Goal: Navigation & Orientation: Find specific page/section

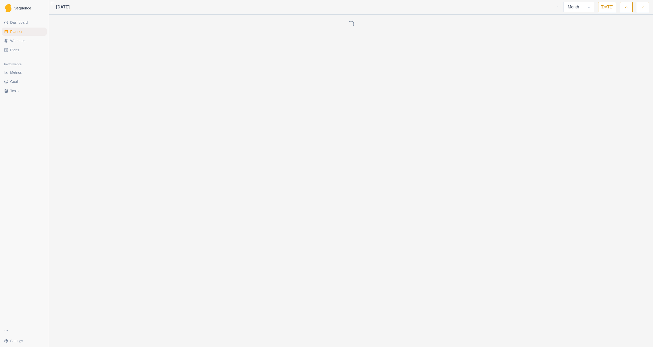
select select "month"
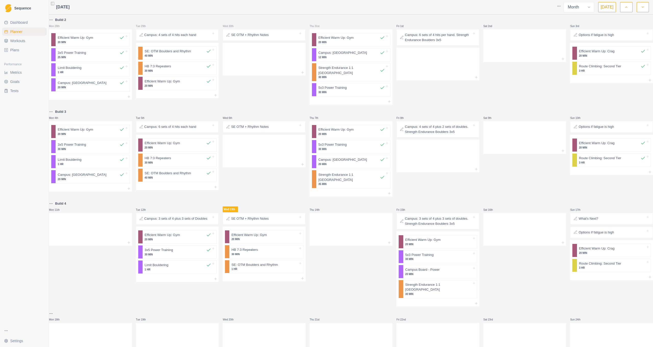
click at [8, 340] on html "Sequence Dashboard Planner Workouts Plans Performance Metrics Goals Tests Setti…" at bounding box center [326, 173] width 653 height 347
click at [74, 328] on link "Account" at bounding box center [77, 329] width 56 height 8
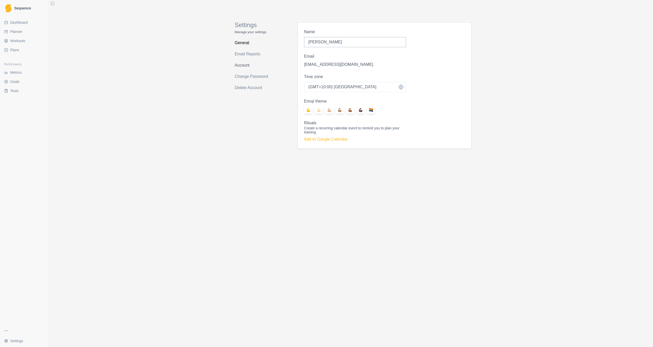
click at [243, 66] on link "Account" at bounding box center [255, 65] width 41 height 8
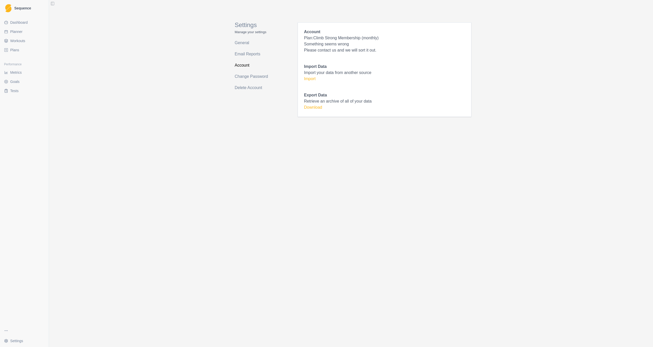
click at [321, 50] on p "Please contact us and we will sort it out." at bounding box center [384, 50] width 161 height 6
drag, startPoint x: 350, startPoint y: 45, endPoint x: 305, endPoint y: 44, distance: 45.1
click at [305, 44] on p "Something seems wrong" at bounding box center [384, 44] width 161 height 6
click at [23, 9] on span "Sequence" at bounding box center [22, 8] width 17 height 4
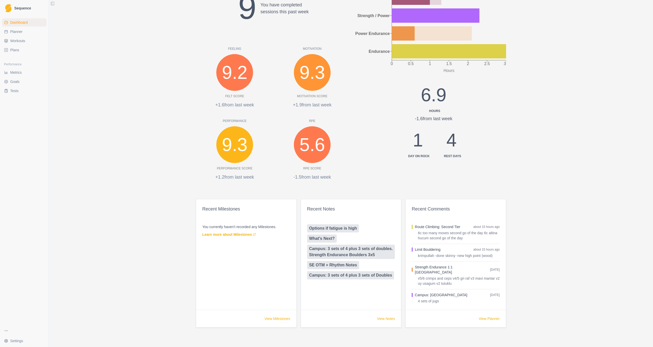
scroll to position [111, 0]
click at [18, 88] on span "Tests" at bounding box center [14, 90] width 8 height 5
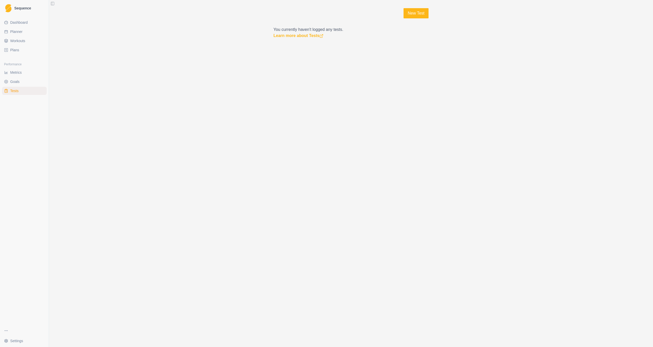
click at [19, 48] on link "Plans" at bounding box center [24, 50] width 45 height 8
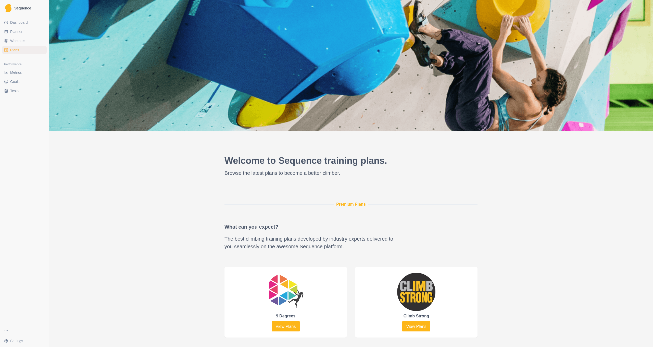
click at [20, 24] on span "Dashboard" at bounding box center [19, 22] width 18 height 5
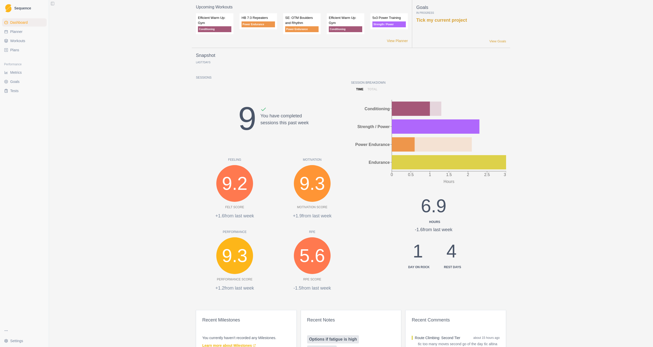
click at [19, 50] on span "Plans" at bounding box center [14, 49] width 9 height 5
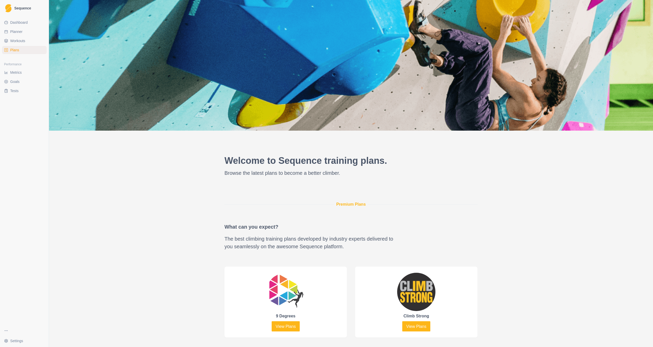
click at [20, 22] on span "Dashboard" at bounding box center [19, 22] width 18 height 5
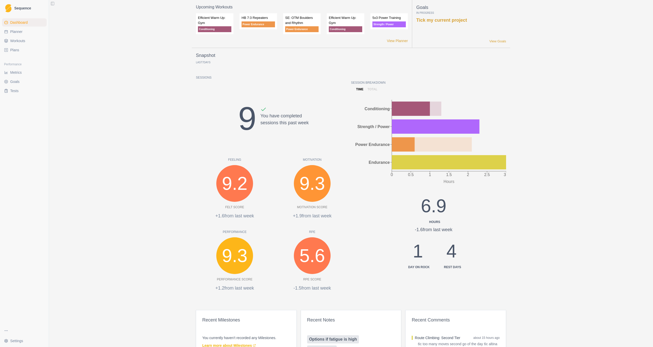
click at [10, 338] on html "Sequence Dashboard Planner Workouts Plans Performance Metrics Goals Tests Setti…" at bounding box center [326, 173] width 653 height 347
click at [75, 326] on link "Account" at bounding box center [77, 329] width 56 height 8
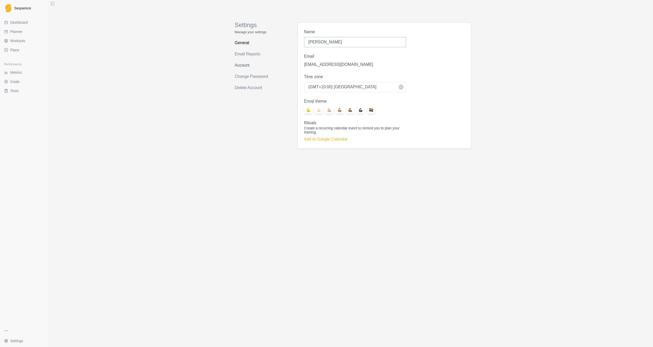
click at [244, 64] on link "Account" at bounding box center [255, 65] width 41 height 8
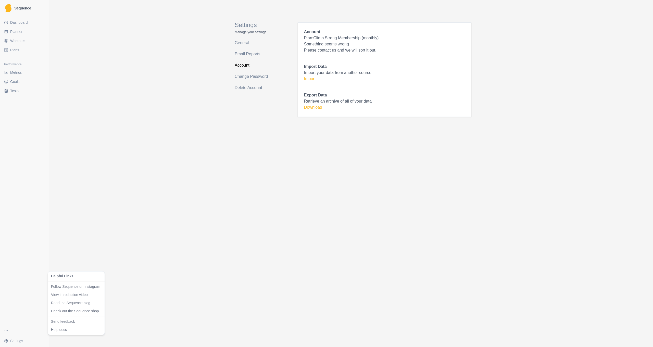
click at [6, 331] on html "Sequence Dashboard Planner Workouts Plans Performance Metrics Goals Tests Setti…" at bounding box center [326, 173] width 653 height 347
click at [7, 341] on html "Sequence Dashboard Planner Workouts Plans Performance Metrics Goals Tests Setti…" at bounding box center [326, 173] width 653 height 347
drag, startPoint x: 173, startPoint y: 283, endPoint x: 174, endPoint y: 280, distance: 2.6
click at [173, 282] on html "Sequence Dashboard Planner Workouts Plans Performance Metrics Goals Tests Setti…" at bounding box center [326, 173] width 653 height 347
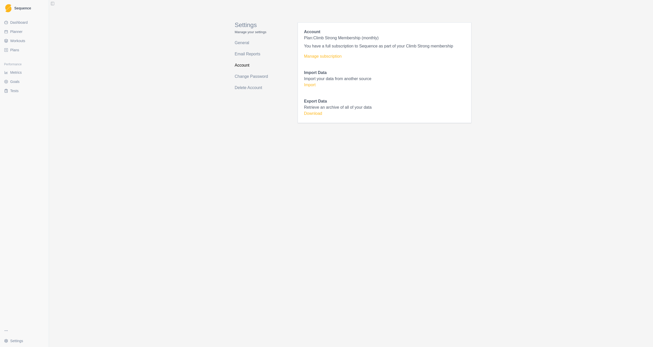
click at [18, 49] on span "Plans" at bounding box center [14, 49] width 9 height 5
